Goal: Check status: Check status

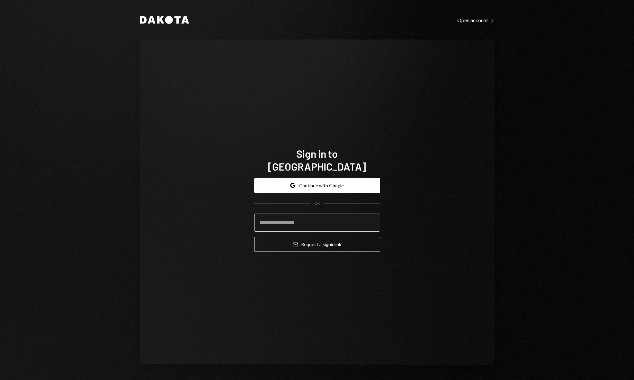
click at [297, 218] on input "email" at bounding box center [317, 223] width 126 height 18
type input "**********"
click at [254, 237] on button "Email Request a sign in link" at bounding box center [317, 244] width 126 height 15
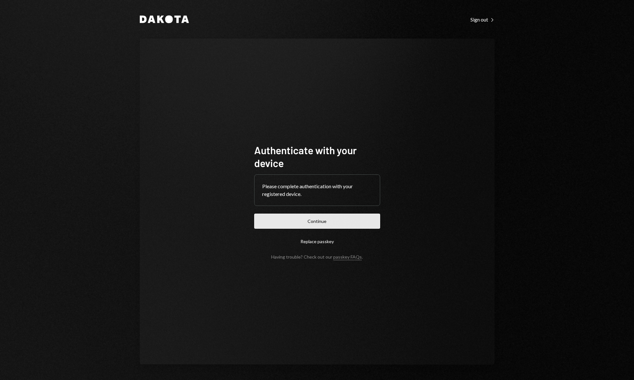
click at [312, 223] on button "Continue" at bounding box center [317, 221] width 126 height 15
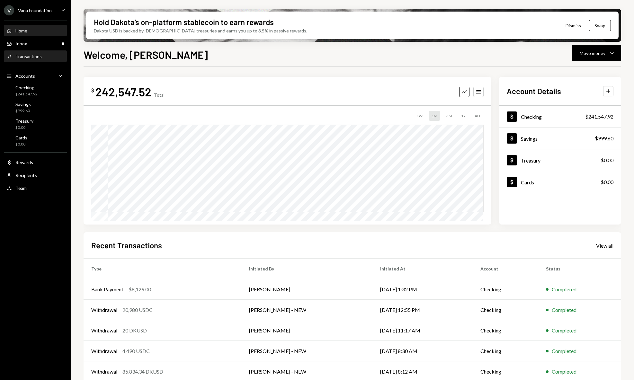
click at [30, 57] on div "Transactions" at bounding box center [28, 56] width 26 height 5
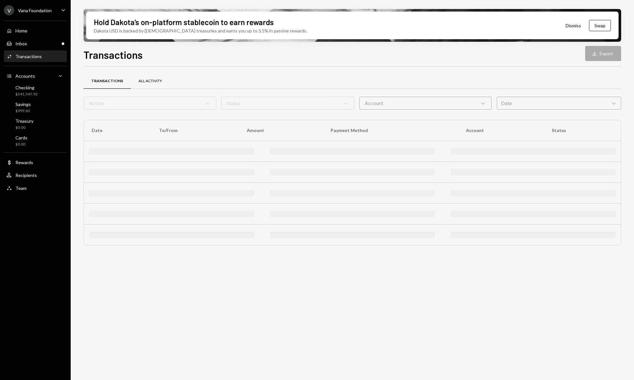
click at [152, 77] on div "All Activity" at bounding box center [150, 81] width 39 height 15
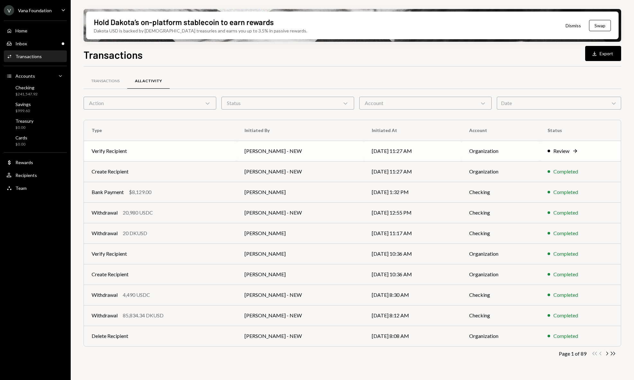
click at [588, 148] on div "Review Right Arrow" at bounding box center [581, 151] width 66 height 8
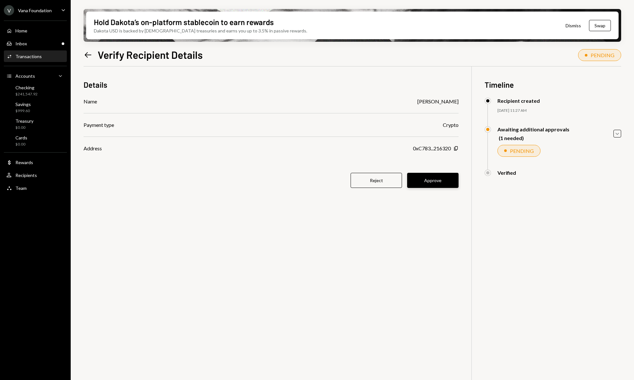
click at [433, 179] on button "Approve" at bounding box center [432, 180] width 51 height 15
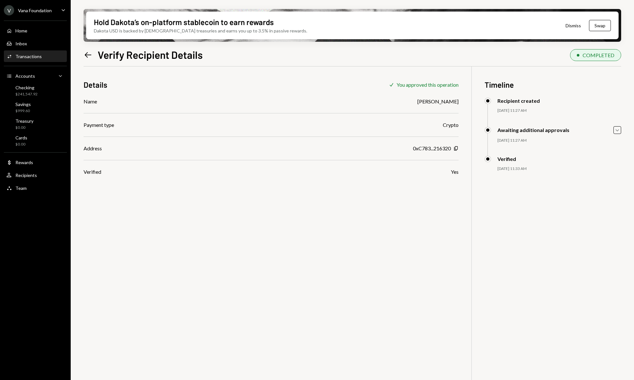
click at [83, 56] on div "Hold Dakota’s on-platform stablecoin to earn rewards Dakota USD is backed by U.…" at bounding box center [353, 190] width 564 height 380
click at [86, 55] on icon at bounding box center [88, 54] width 7 height 5
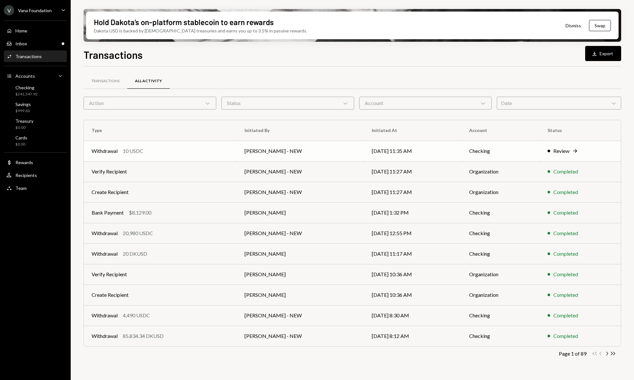
click at [443, 149] on td "09/11/25 11:35 AM" at bounding box center [412, 151] width 97 height 21
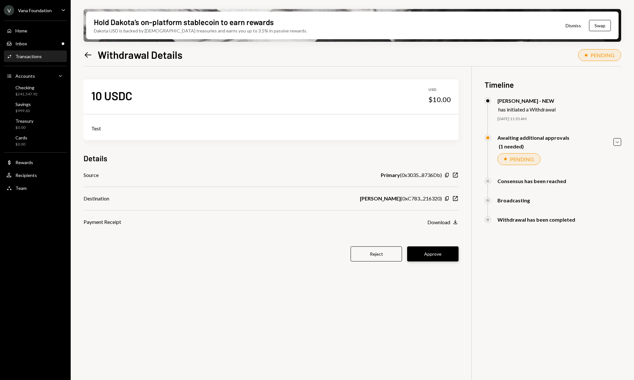
click at [447, 255] on button "Approve" at bounding box center [432, 254] width 51 height 15
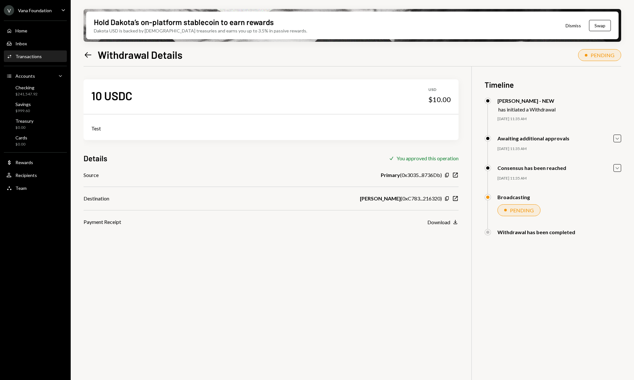
click at [91, 56] on icon "Left Arrow" at bounding box center [88, 54] width 9 height 9
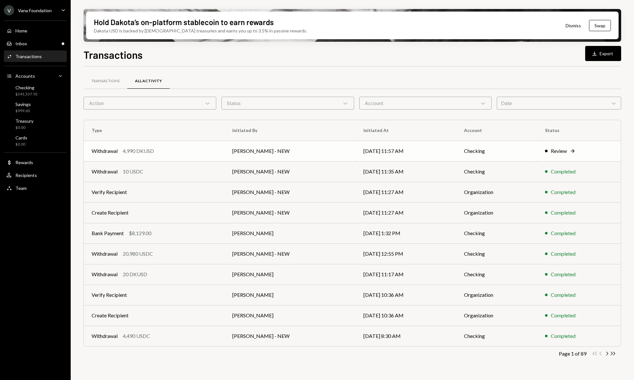
click at [457, 151] on td "Checking" at bounding box center [497, 151] width 81 height 21
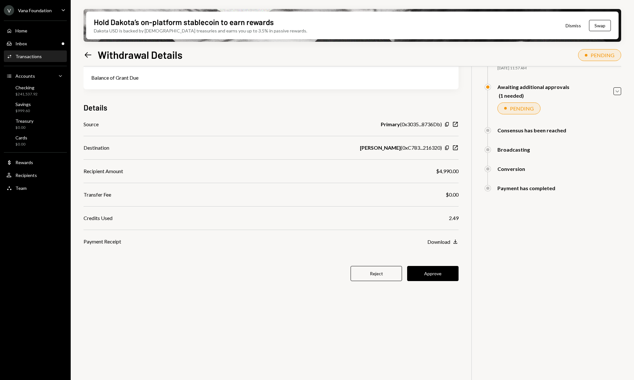
scroll to position [51, 0]
click at [436, 275] on button "Approve" at bounding box center [432, 273] width 51 height 15
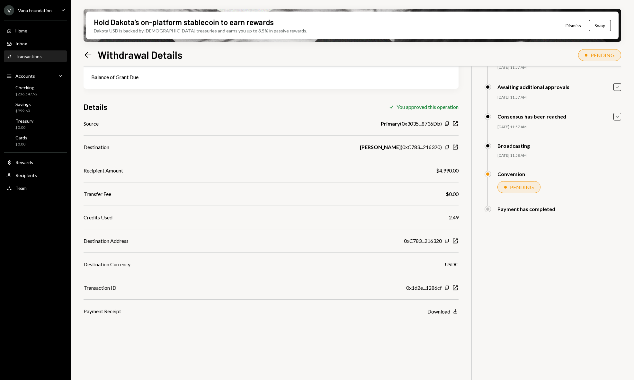
drag, startPoint x: 250, startPoint y: 364, endPoint x: 260, endPoint y: 353, distance: 14.6
click at [250, 364] on div "4,990 DKUSD USD $4,990.00 Balance of Grant Due Details Check You approved this …" at bounding box center [353, 205] width 538 height 380
click at [455, 286] on icon "button" at bounding box center [455, 288] width 5 height 5
